Goal: Complete application form

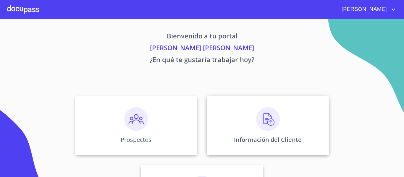
click at [261, 133] on div "Información del Cliente" at bounding box center [268, 125] width 122 height 59
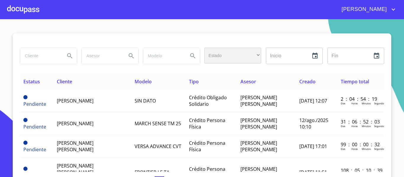
click at [235, 60] on div "​" at bounding box center [233, 56] width 57 height 16
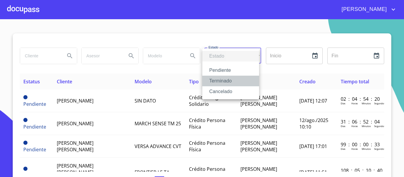
click at [233, 80] on li "Terminado" at bounding box center [231, 81] width 57 height 11
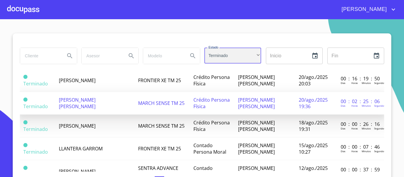
scroll to position [30, 0]
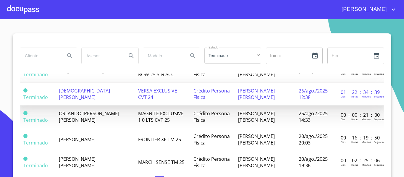
click at [168, 98] on td "VERSA EXCLUSIVE CVT 24" at bounding box center [162, 94] width 55 height 23
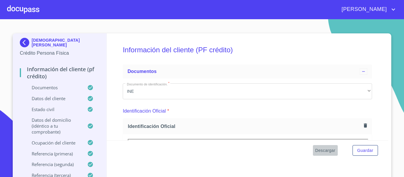
click at [328, 150] on span "Descargar" at bounding box center [326, 150] width 20 height 7
